Goal: Navigation & Orientation: Find specific page/section

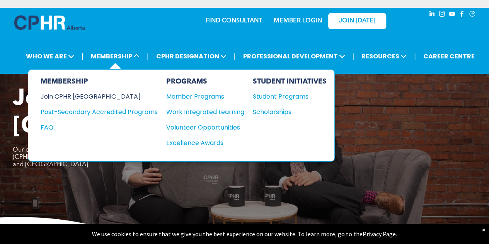
click at [83, 97] on div "Join CPHR [GEOGRAPHIC_DATA]" at bounding box center [94, 97] width 106 height 10
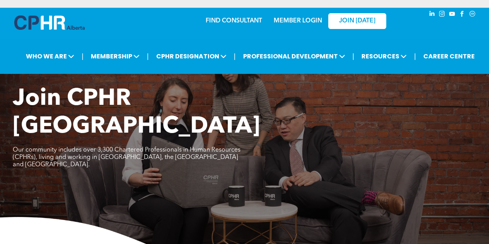
click at [302, 23] on link "MEMBER LOGIN" at bounding box center [298, 21] width 48 height 6
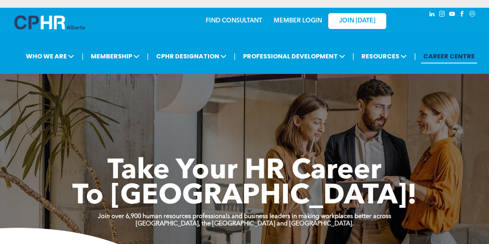
click at [302, 21] on link "MEMBER LOGIN" at bounding box center [298, 21] width 48 height 6
